Goal: Information Seeking & Learning: Find specific fact

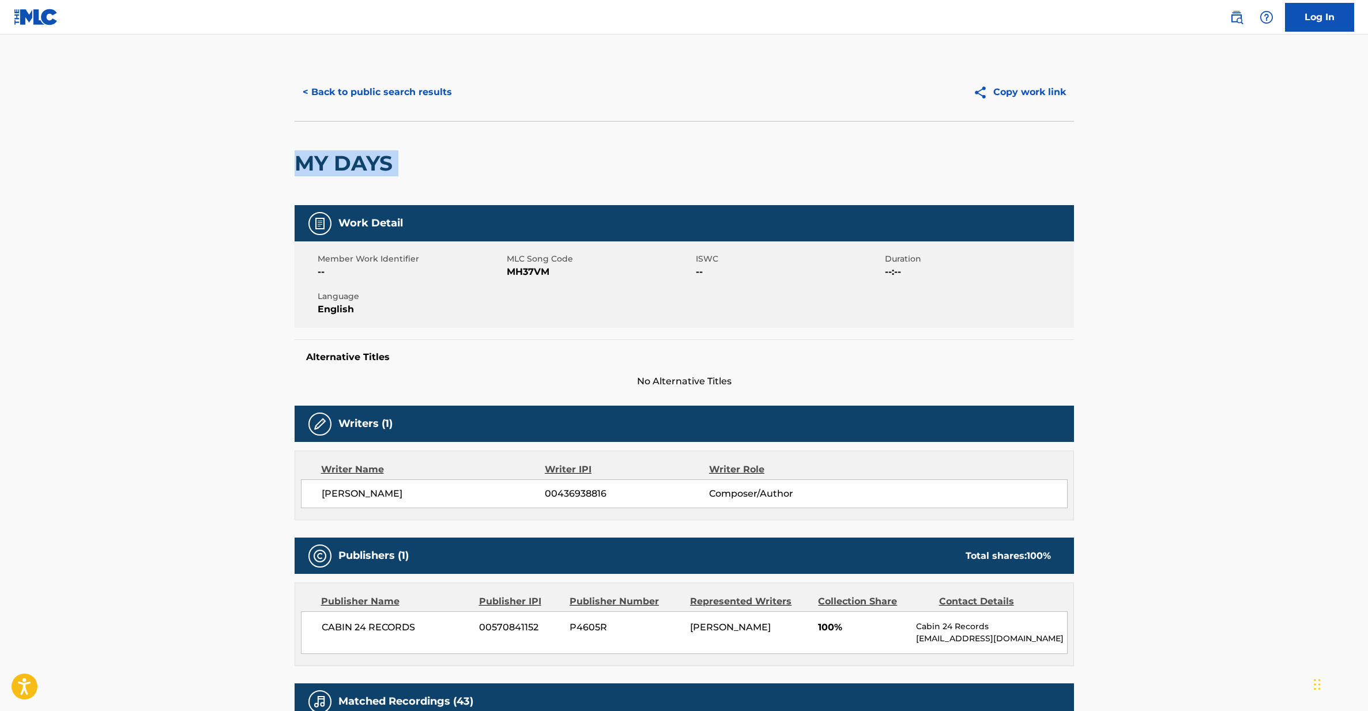
click at [349, 84] on button "< Back to public search results" at bounding box center [377, 92] width 165 height 29
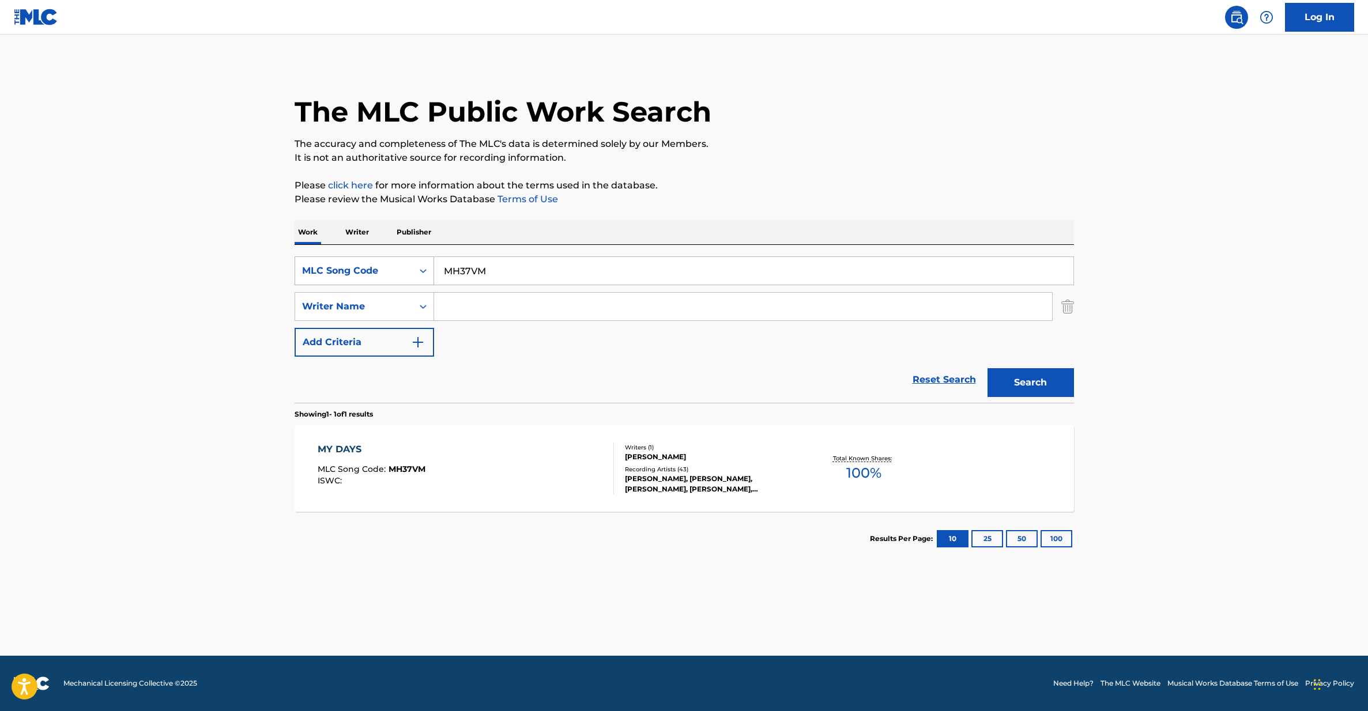
click at [391, 269] on div "MLC Song Code" at bounding box center [354, 271] width 104 height 14
click at [378, 297] on div "Work Title" at bounding box center [364, 299] width 138 height 29
click at [489, 269] on input "Search Form" at bounding box center [753, 271] width 639 height 28
paste input "HERE'S TO THE LOSERS"
type input "HERE'S TO THE LOSERS"
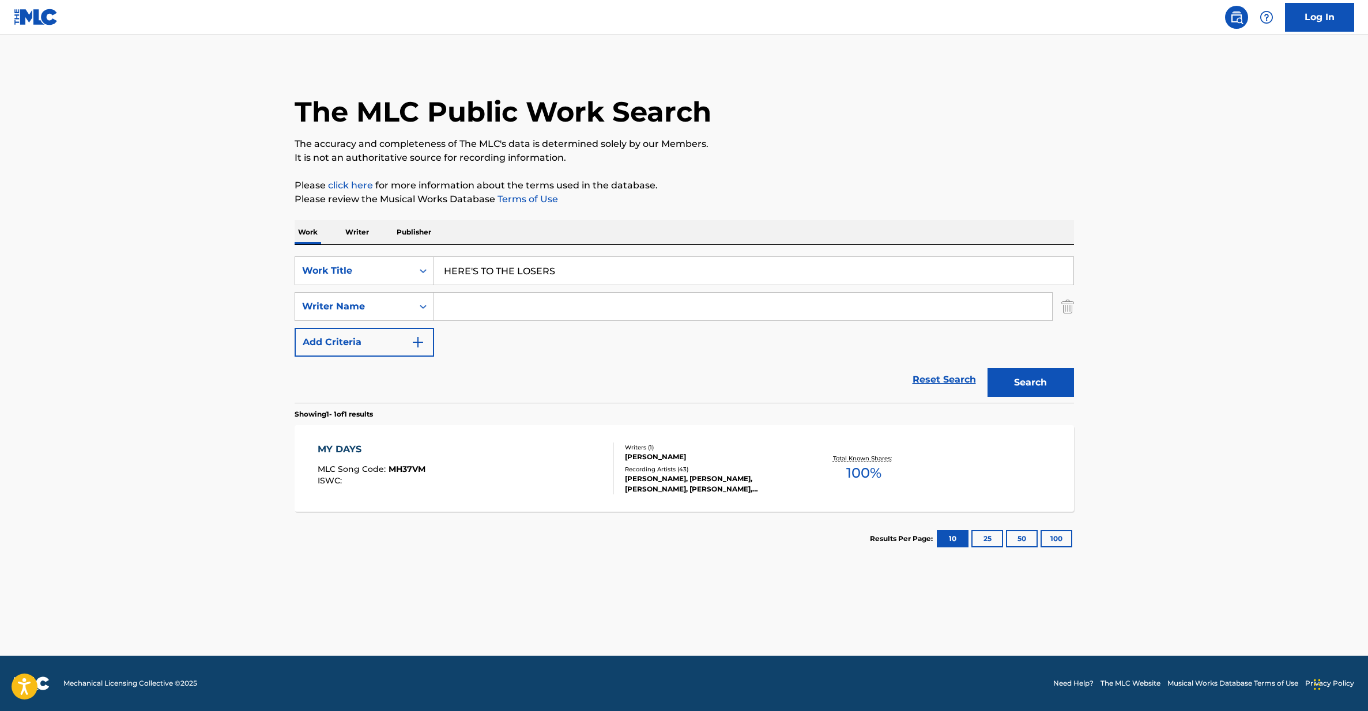
click at [462, 307] on input "Search Form" at bounding box center [743, 307] width 618 height 28
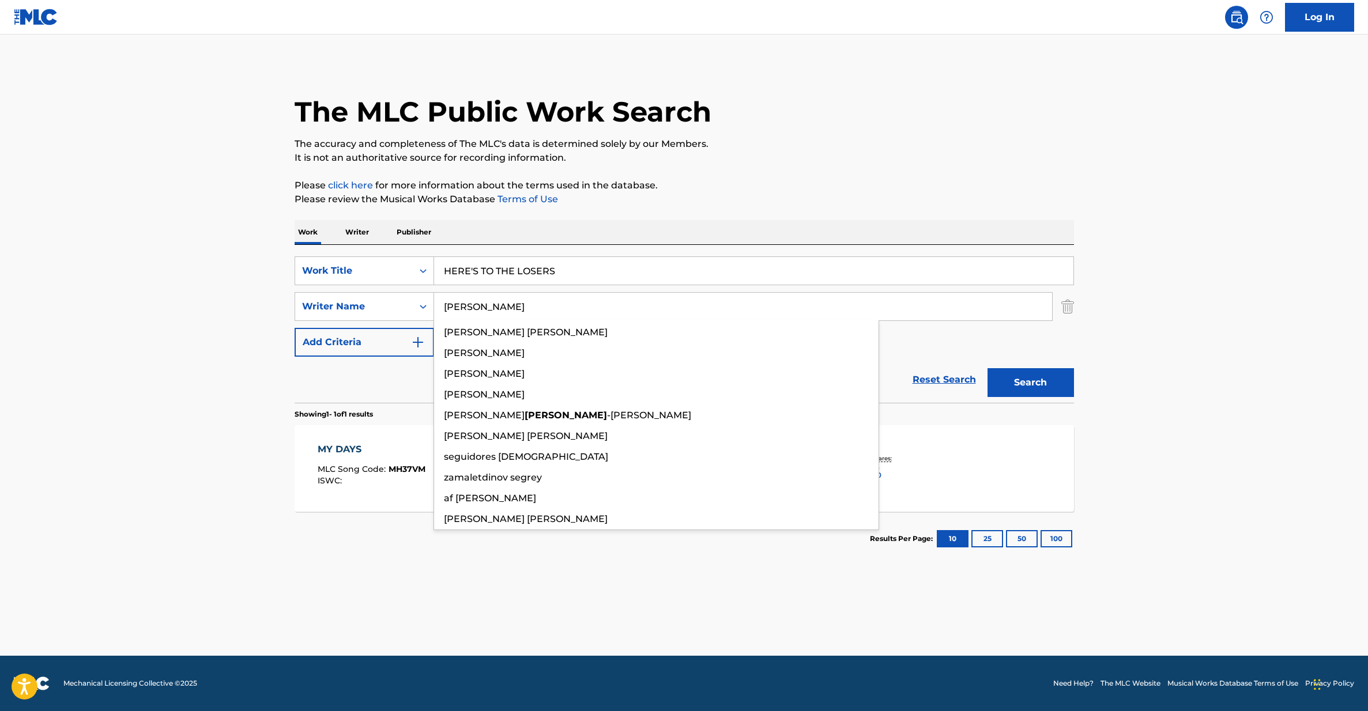
type input "[PERSON_NAME]"
click at [987, 368] on button "Search" at bounding box center [1030, 382] width 86 height 29
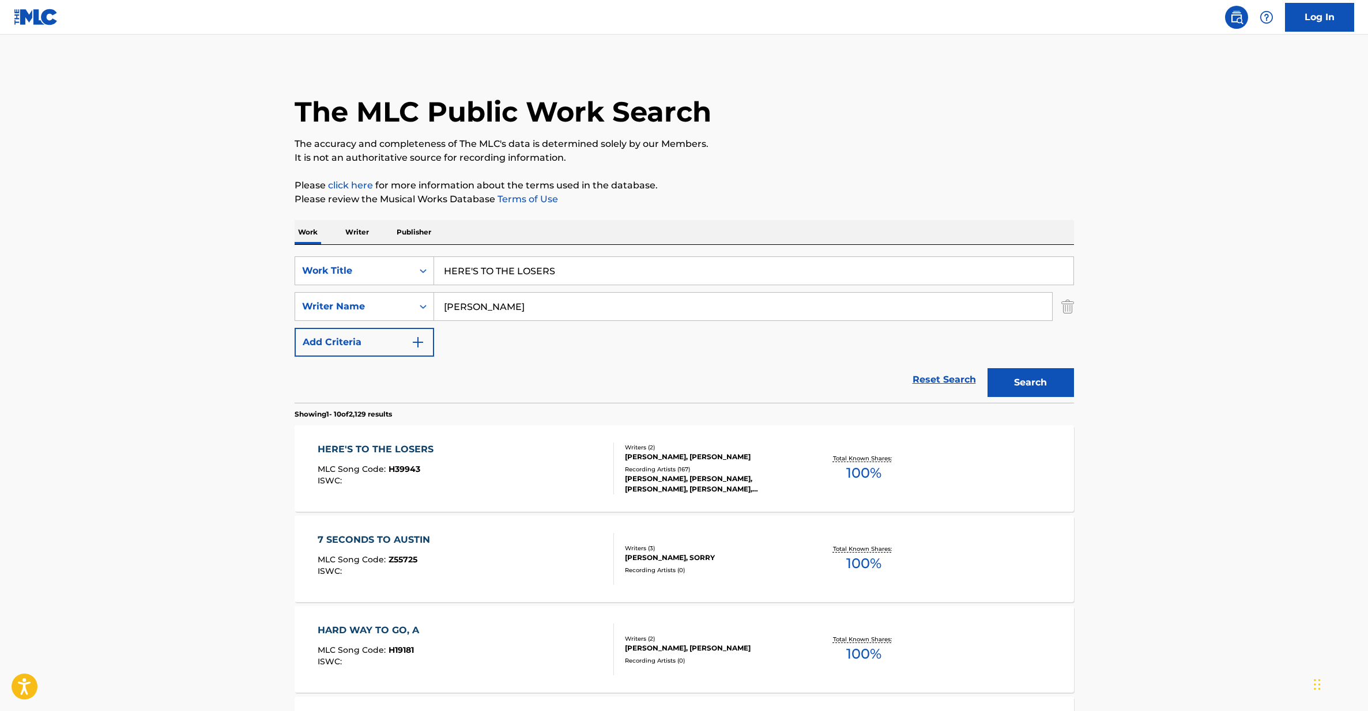
click at [443, 471] on div "HERE'S TO THE LOSERS MLC Song Code : H39943 ISWC :" at bounding box center [466, 469] width 296 height 52
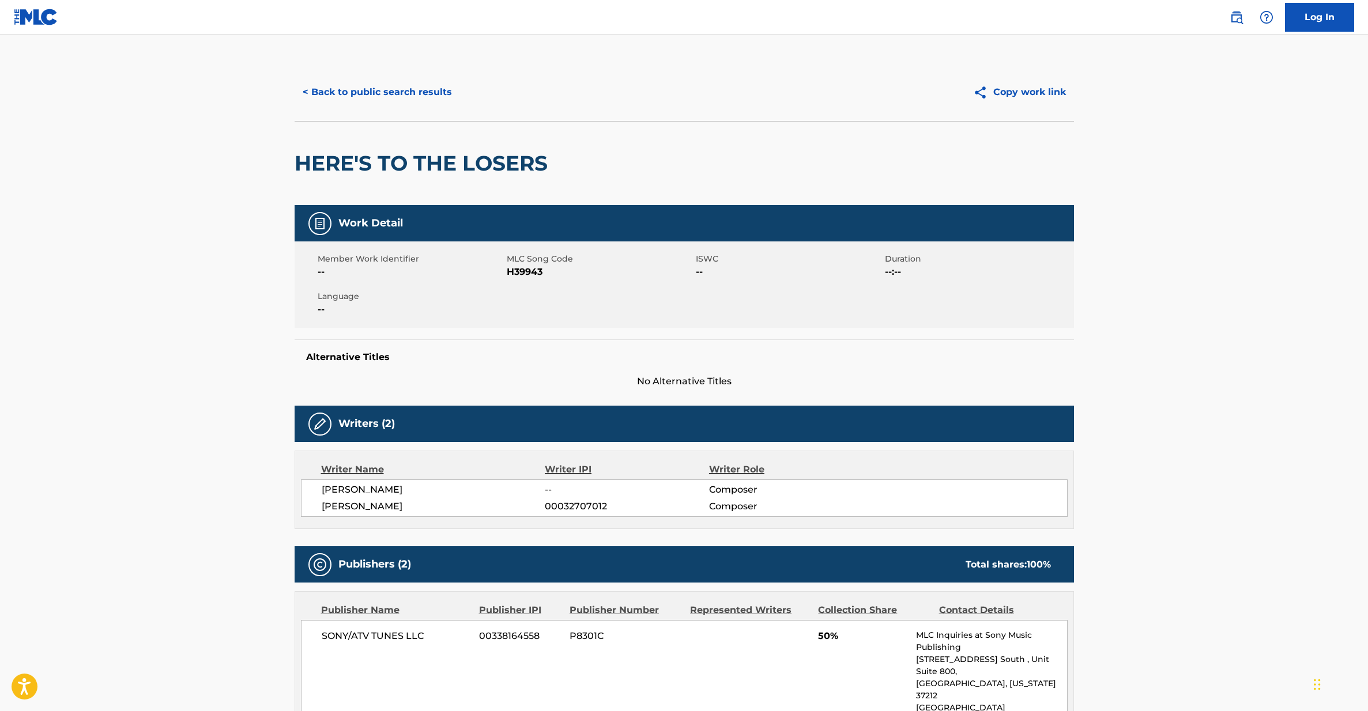
click at [523, 273] on span "H39943" at bounding box center [600, 272] width 186 height 14
copy span "H39943"
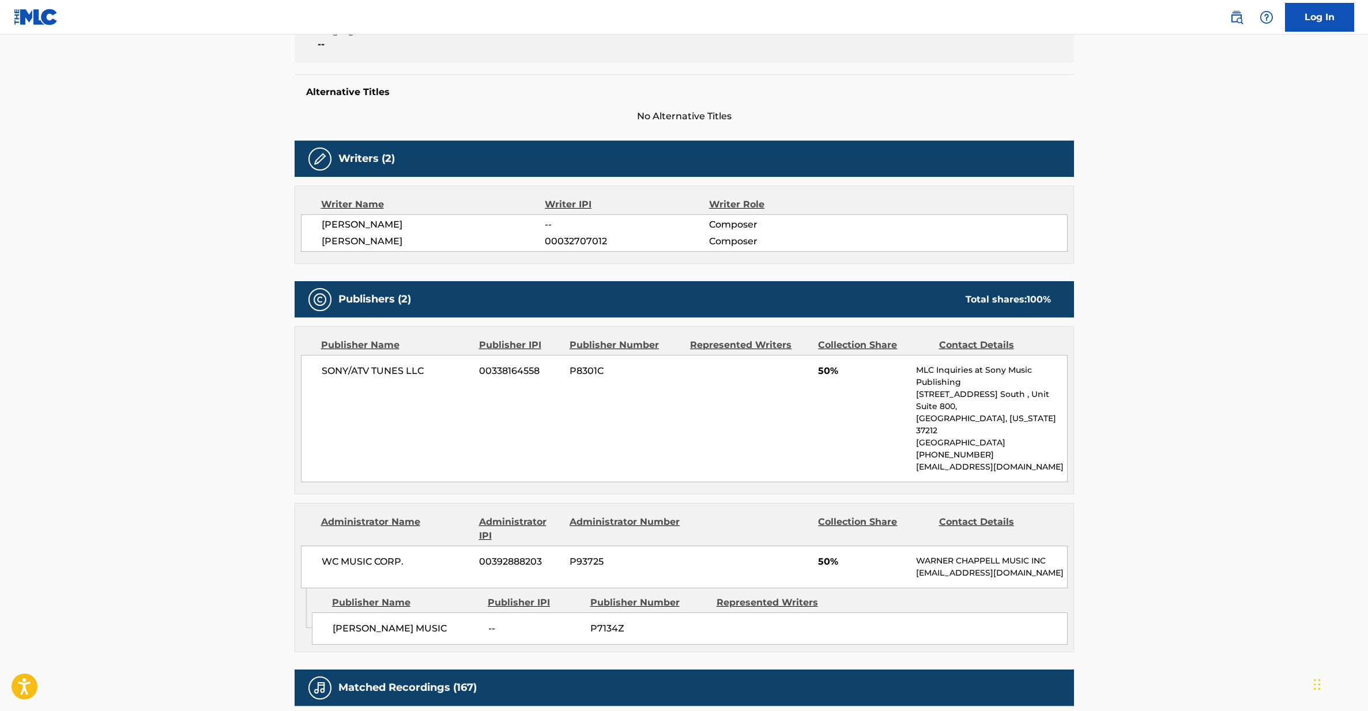
scroll to position [268, 0]
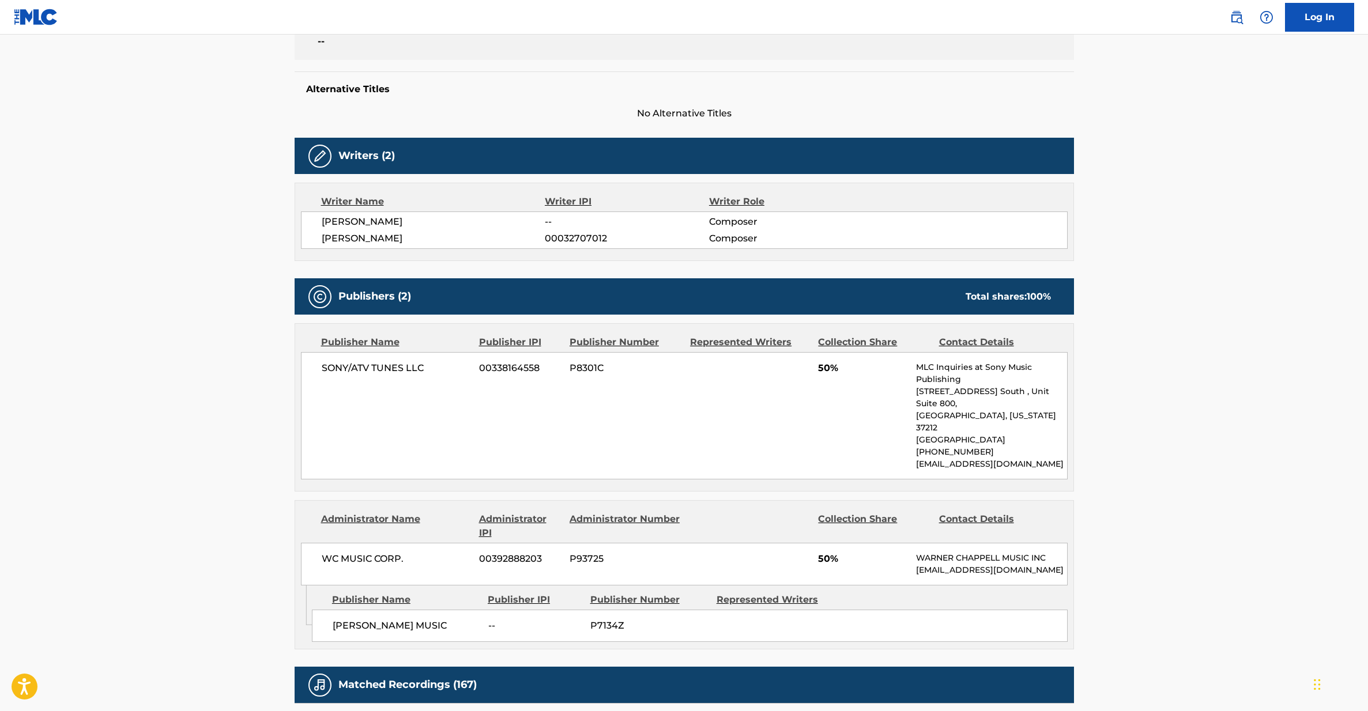
click at [383, 370] on span "SONY/ATV TUNES LLC" at bounding box center [396, 368] width 149 height 14
copy div "SONY/ATV TUNES LLC"
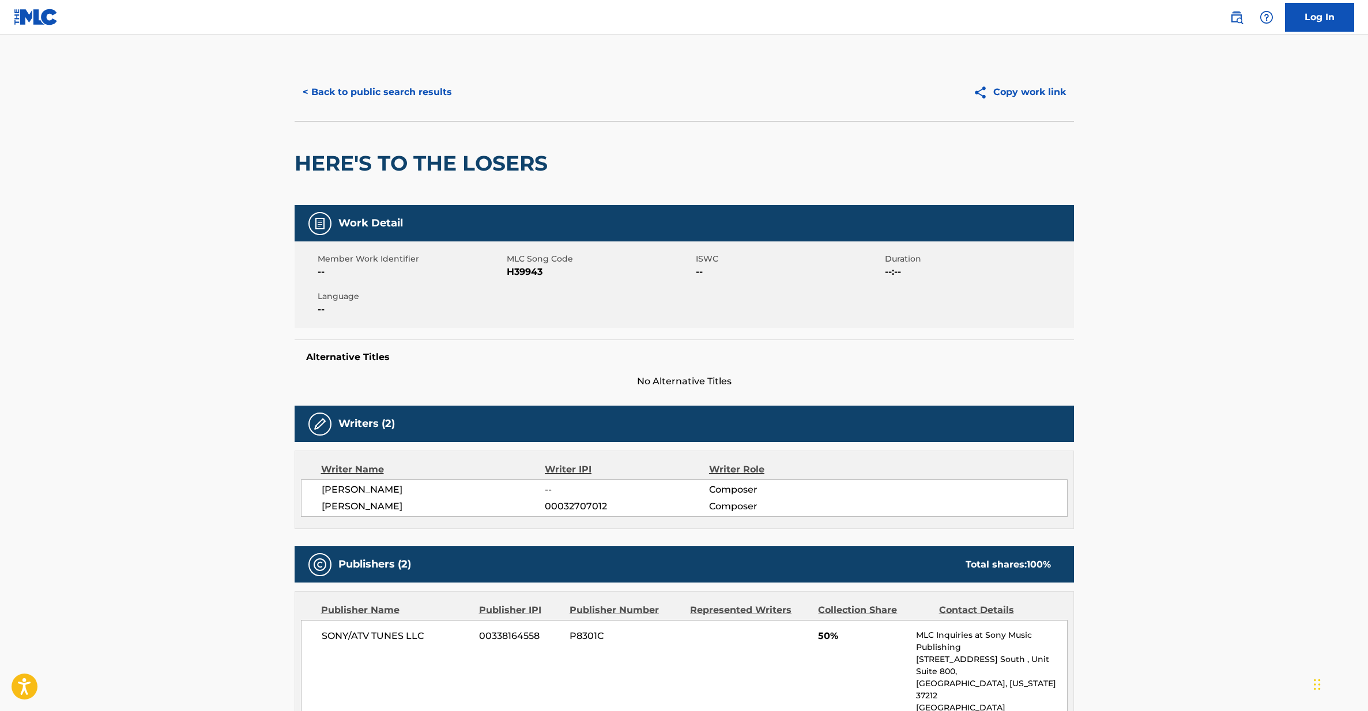
click at [459, 161] on h2 "HERE'S TO THE LOSERS" at bounding box center [424, 163] width 259 height 26
copy div "HERE'S TO THE LOSERS"
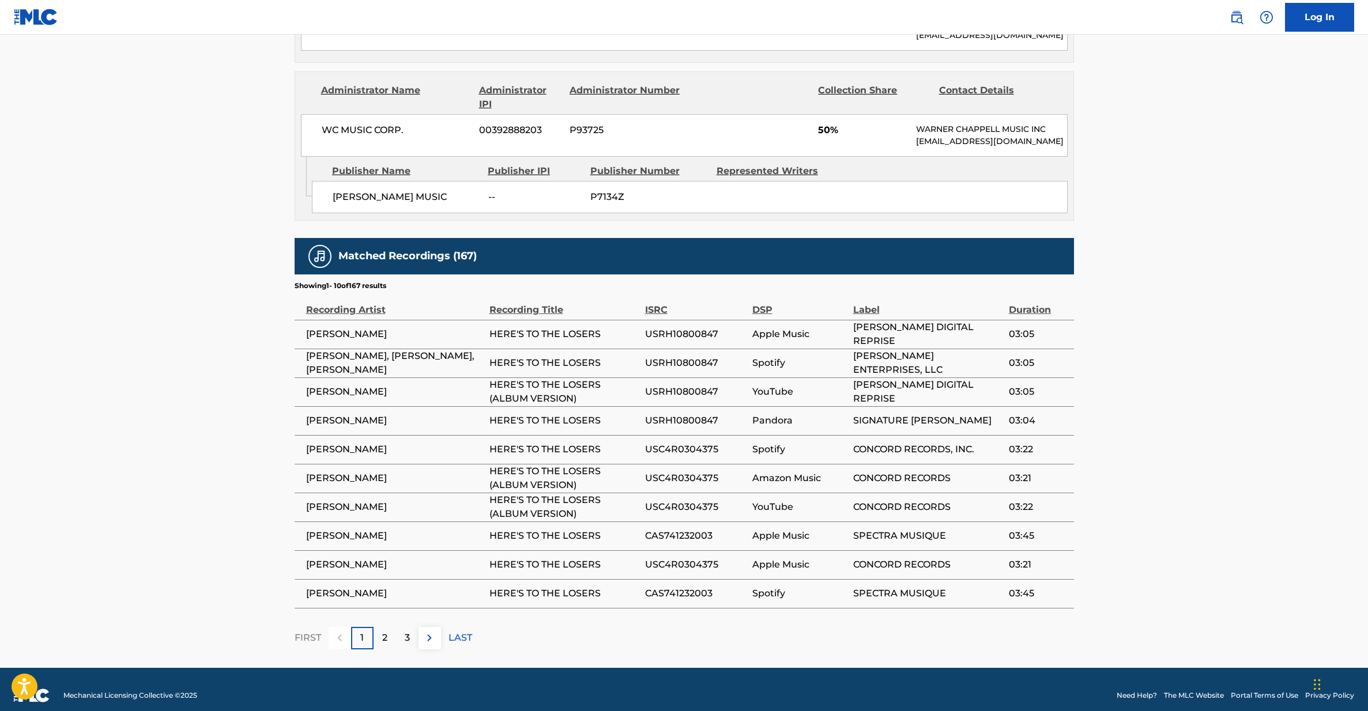
click at [344, 414] on span "[PERSON_NAME]" at bounding box center [395, 421] width 178 height 14
copy div "[PERSON_NAME]"
click at [345, 443] on span "[PERSON_NAME]" at bounding box center [395, 450] width 178 height 14
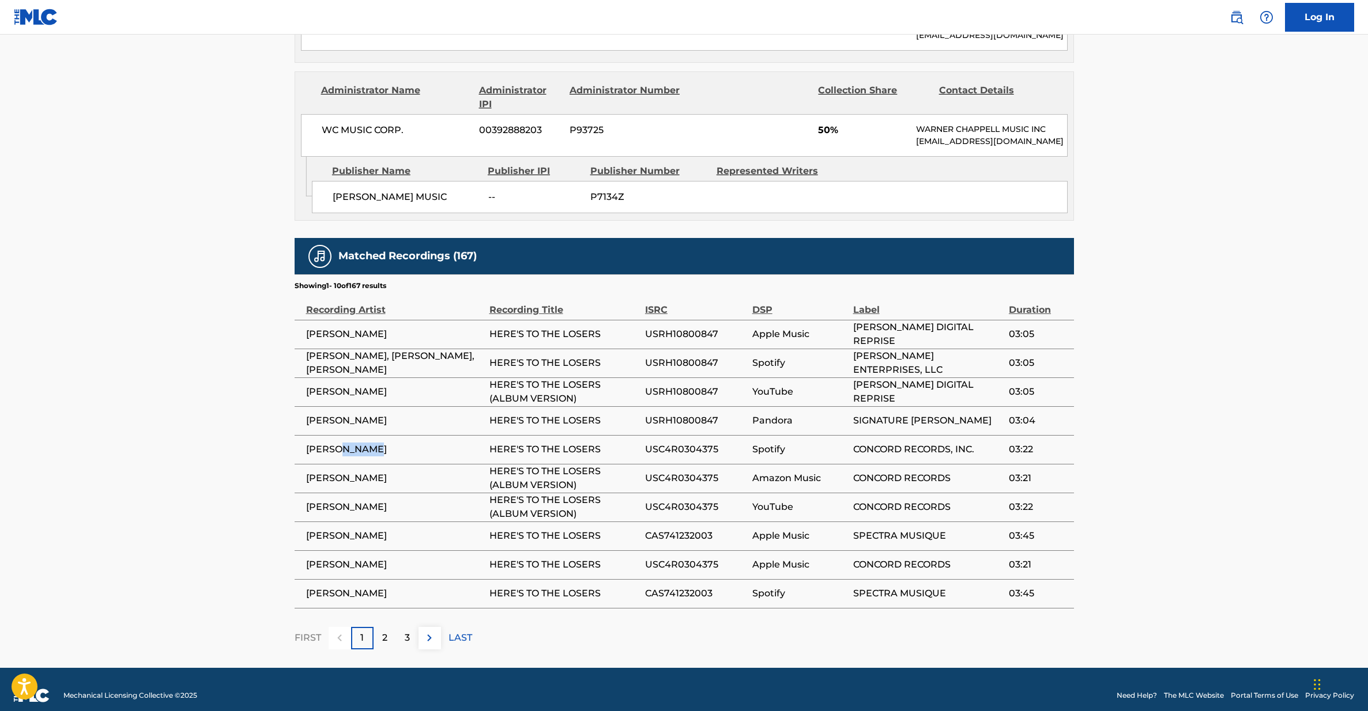
click at [345, 443] on span "[PERSON_NAME]" at bounding box center [395, 450] width 178 height 14
